Goal: Find specific page/section: Find specific page/section

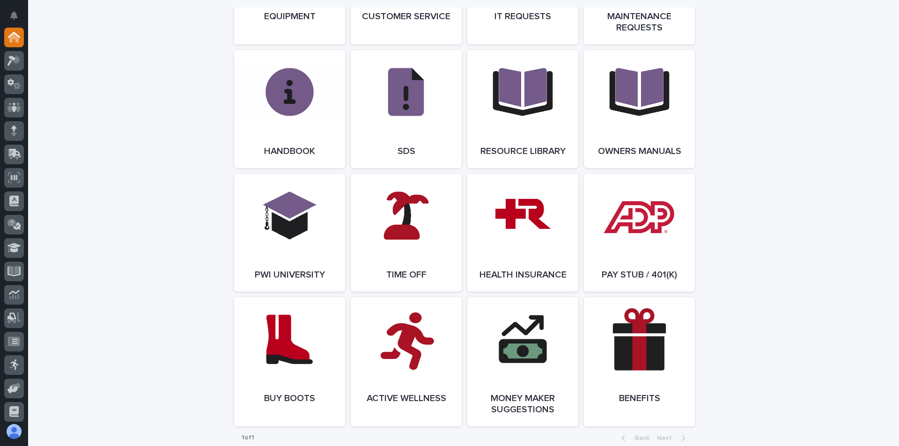
scroll to position [1217, 0]
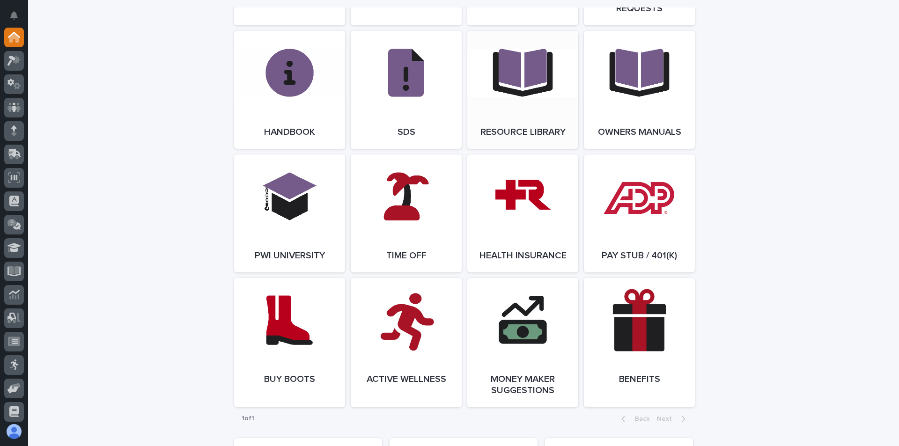
click at [489, 83] on link "Open Link" at bounding box center [522, 90] width 111 height 118
click at [620, 346] on link "Open Link" at bounding box center [639, 342] width 111 height 129
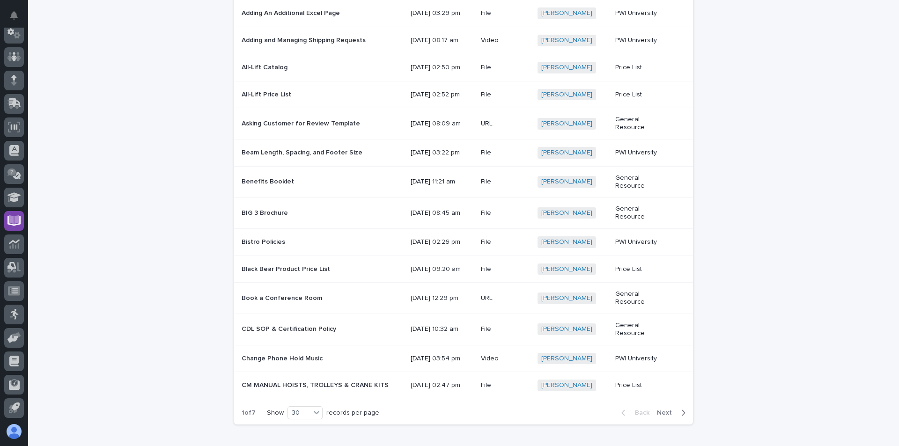
scroll to position [638, 0]
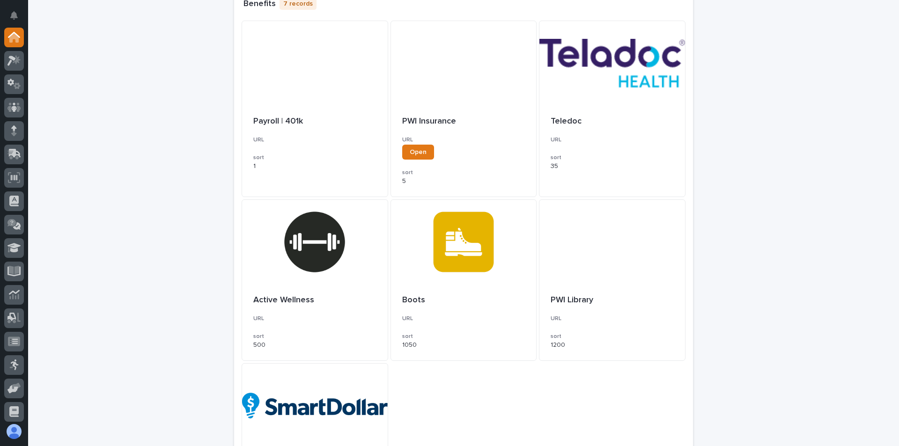
scroll to position [281, 0]
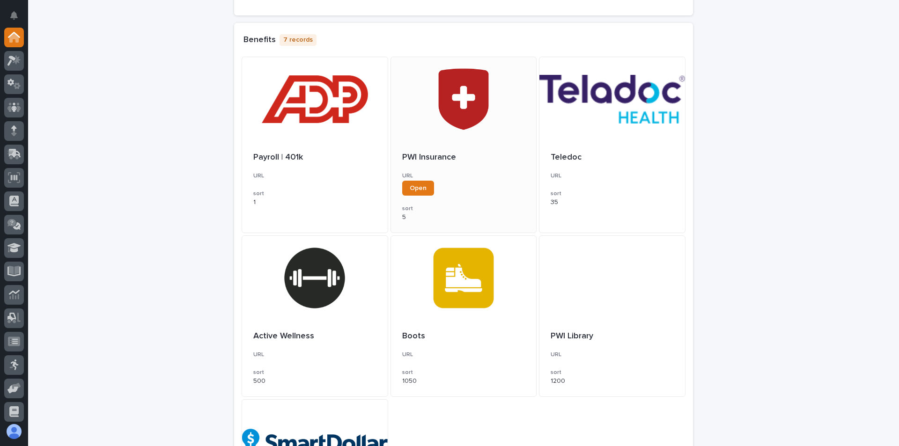
click at [450, 95] on div at bounding box center [464, 99] width 146 height 84
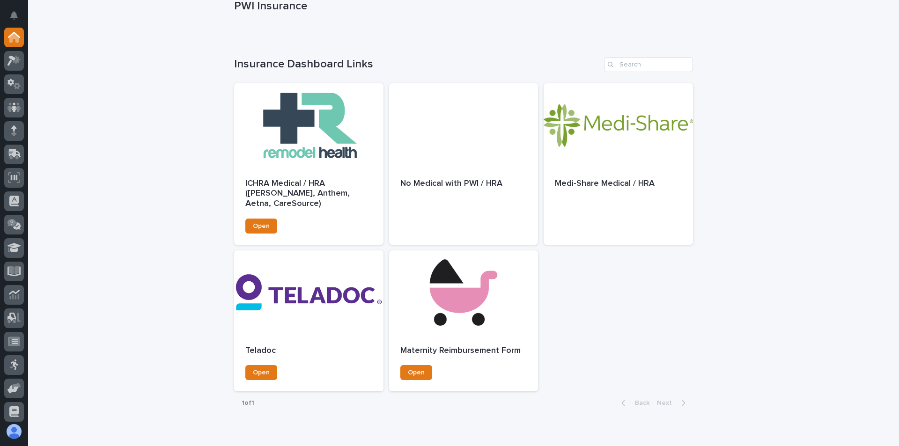
scroll to position [94, 0]
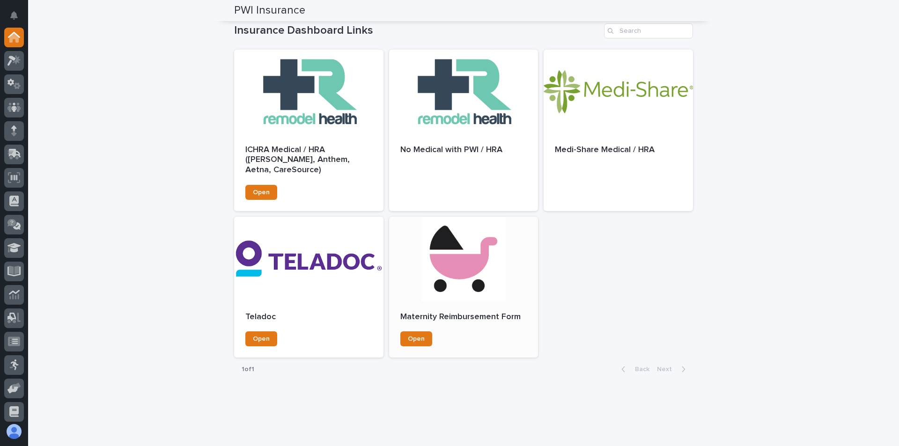
click at [446, 235] on div at bounding box center [463, 259] width 149 height 84
